Goal: Task Accomplishment & Management: Use online tool/utility

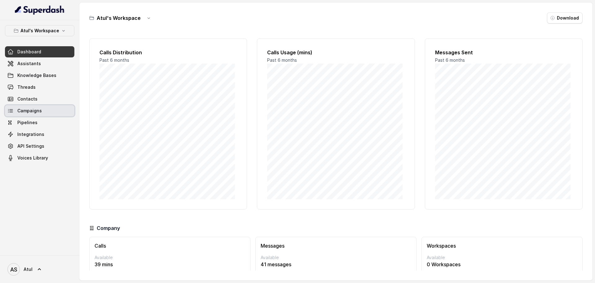
click at [32, 108] on span "Campaigns" at bounding box center [29, 111] width 24 height 6
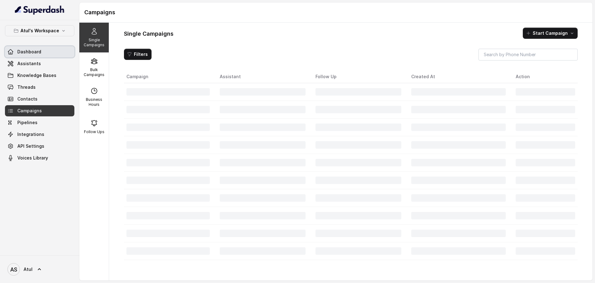
click at [34, 51] on span "Dashboard" at bounding box center [29, 52] width 24 height 6
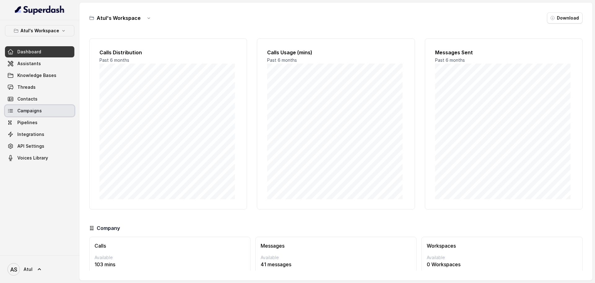
click at [46, 110] on link "Campaigns" at bounding box center [39, 110] width 69 height 11
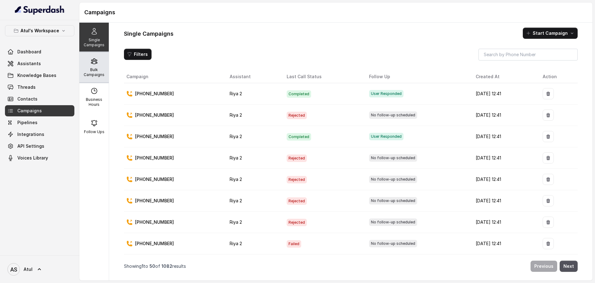
click at [96, 74] on p "Bulk Campaigns" at bounding box center [94, 72] width 24 height 10
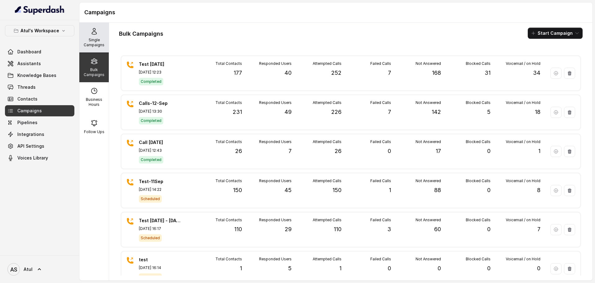
click at [93, 41] on p "Single Campaigns" at bounding box center [94, 43] width 24 height 10
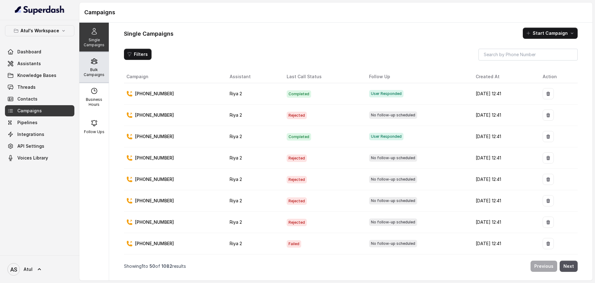
click at [99, 68] on p "Bulk Campaigns" at bounding box center [94, 72] width 24 height 10
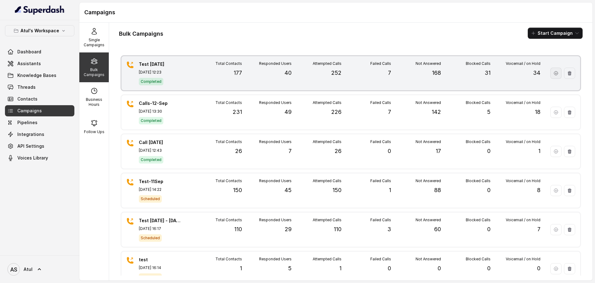
click at [554, 73] on icon "button" at bounding box center [556, 73] width 4 height 4
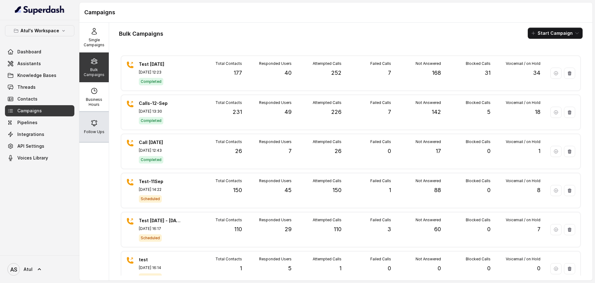
click at [97, 123] on div "Follow Ups" at bounding box center [93, 127] width 29 height 30
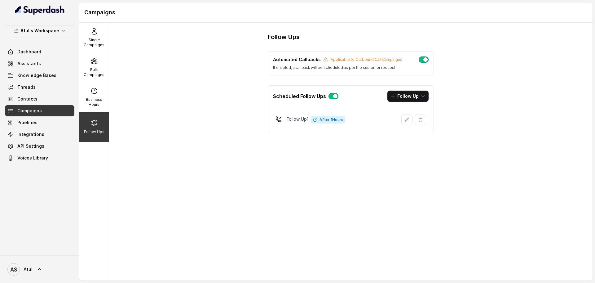
click at [426, 58] on button "button" at bounding box center [424, 59] width 10 height 6
click at [421, 118] on icon "button" at bounding box center [420, 119] width 5 height 5
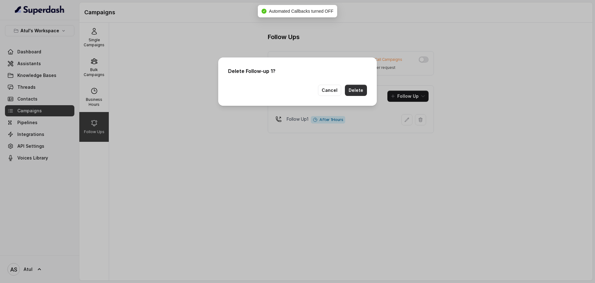
click at [358, 91] on button "Delete" at bounding box center [356, 90] width 22 height 11
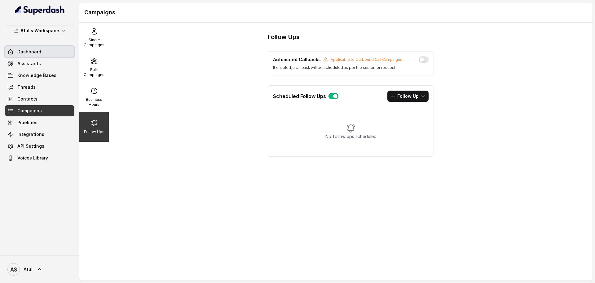
click at [34, 53] on span "Dashboard" at bounding box center [29, 52] width 24 height 6
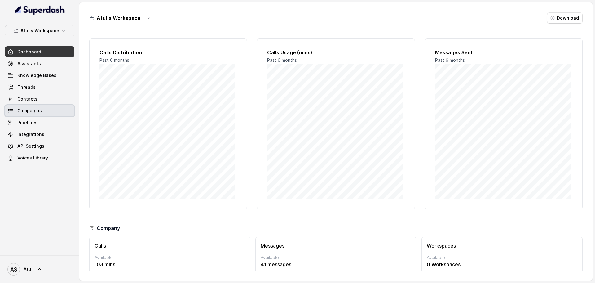
click at [36, 106] on link "Campaigns" at bounding box center [39, 110] width 69 height 11
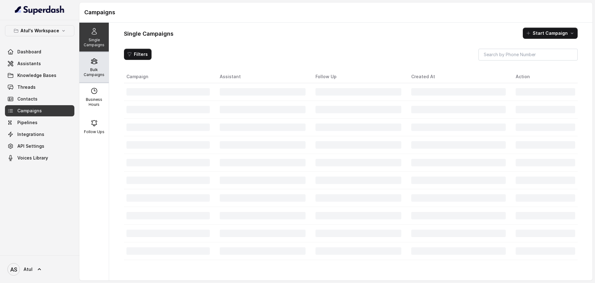
click at [89, 79] on div "Bulk Campaigns" at bounding box center [93, 67] width 29 height 30
